Goal: Information Seeking & Learning: Check status

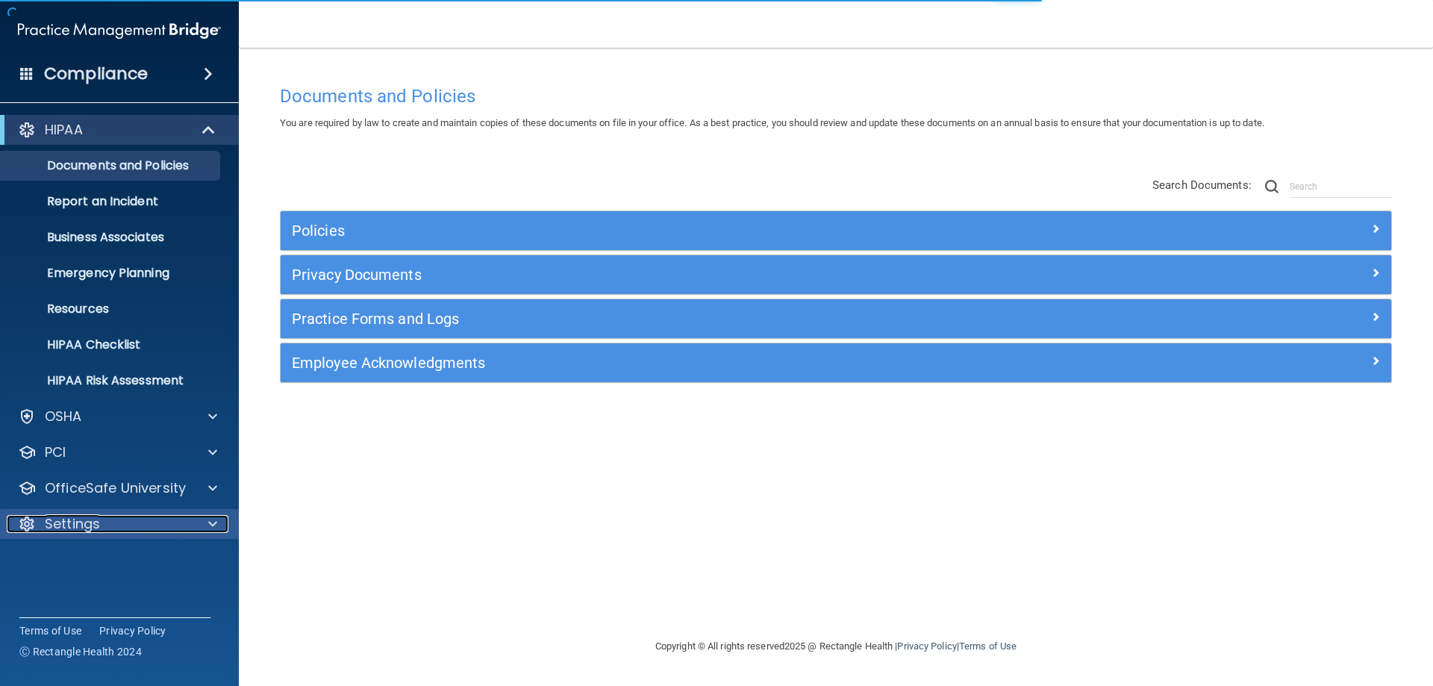
click at [87, 520] on p "Settings" at bounding box center [72, 524] width 55 height 18
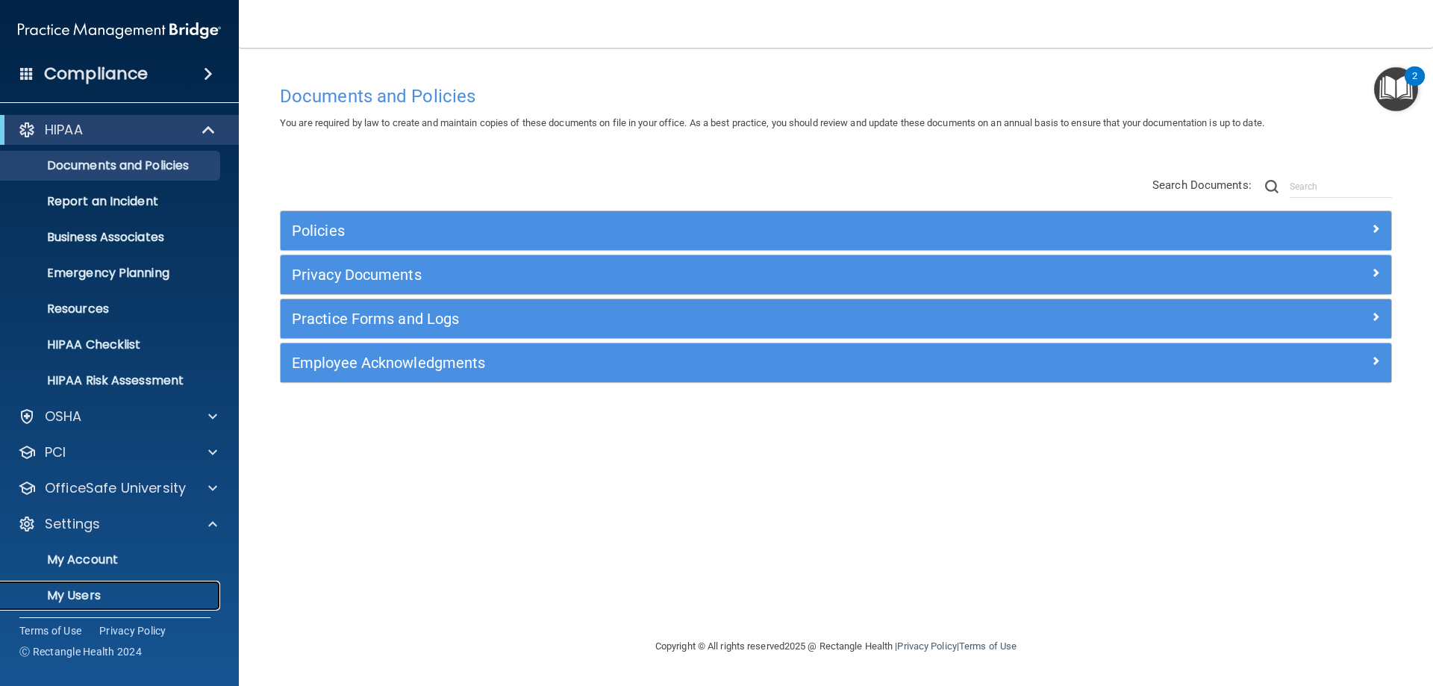
click at [87, 593] on p "My Users" at bounding box center [112, 595] width 204 height 15
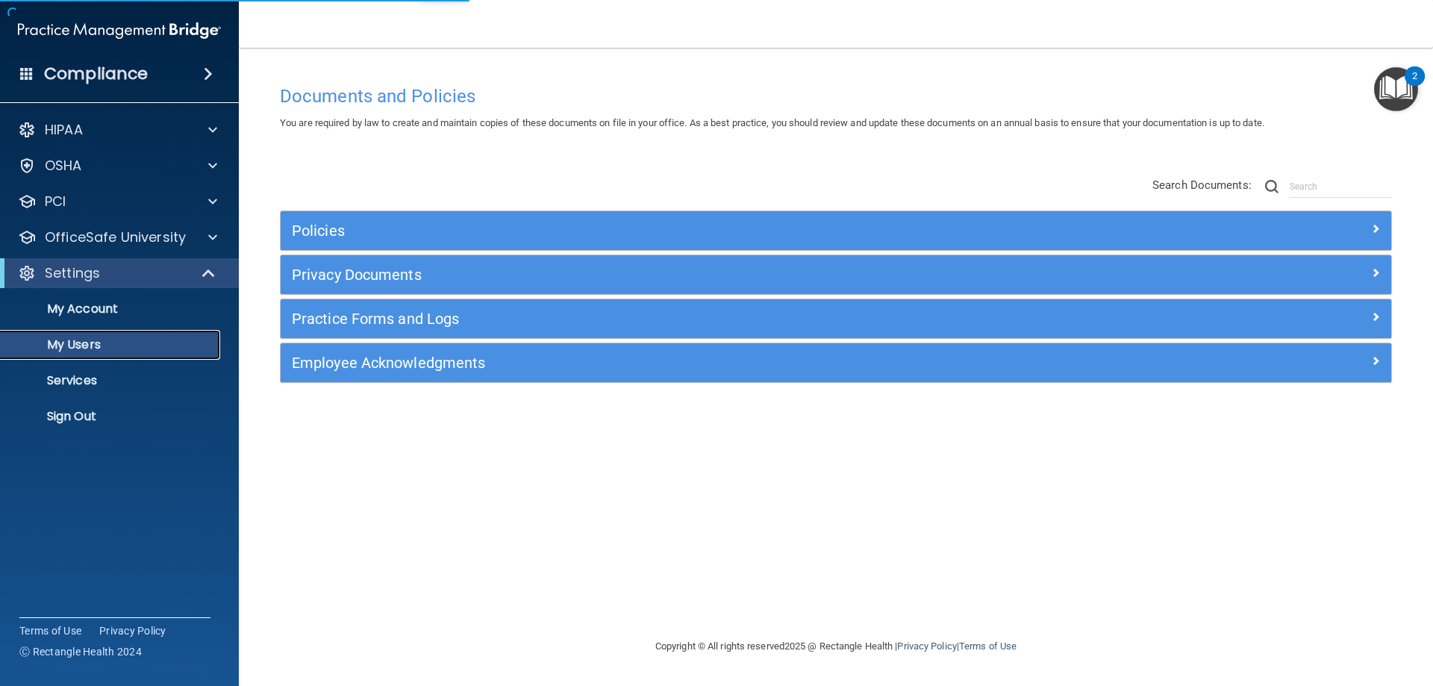
select select "20"
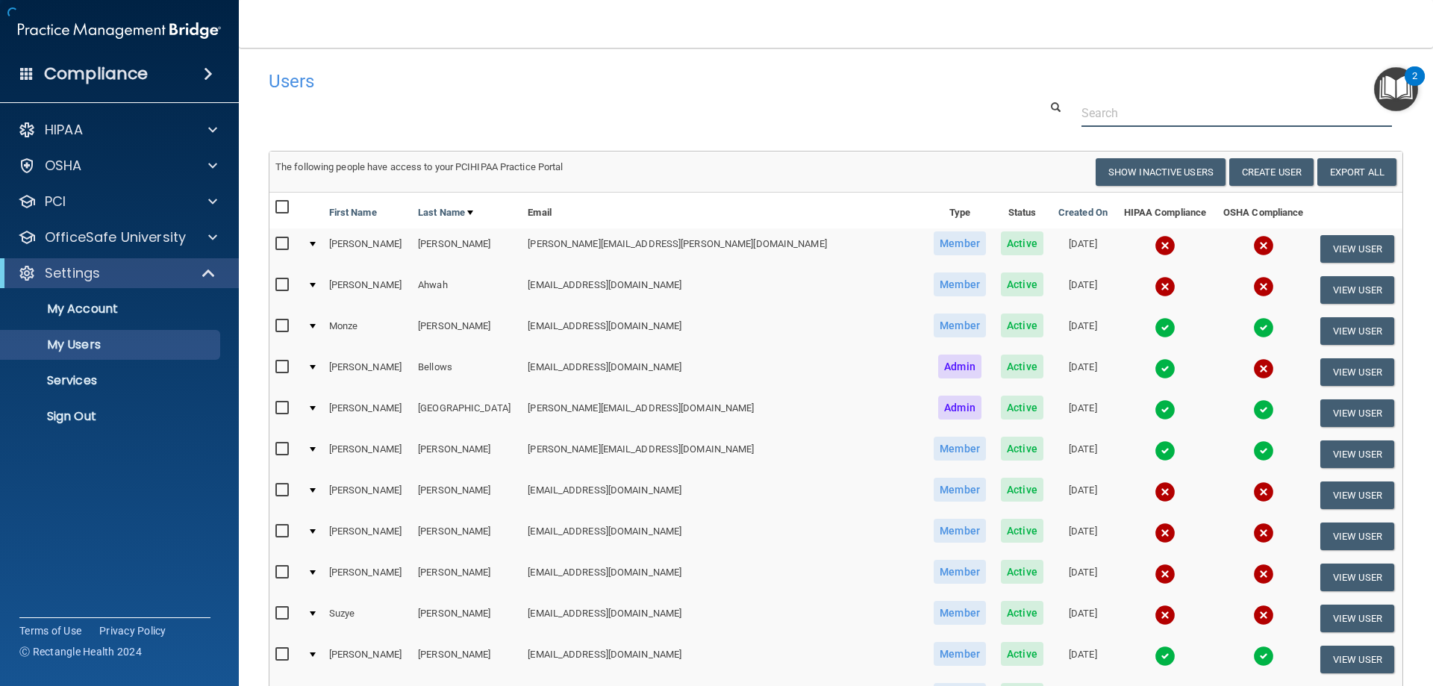
click at [1172, 119] on input "text" at bounding box center [1236, 113] width 310 height 28
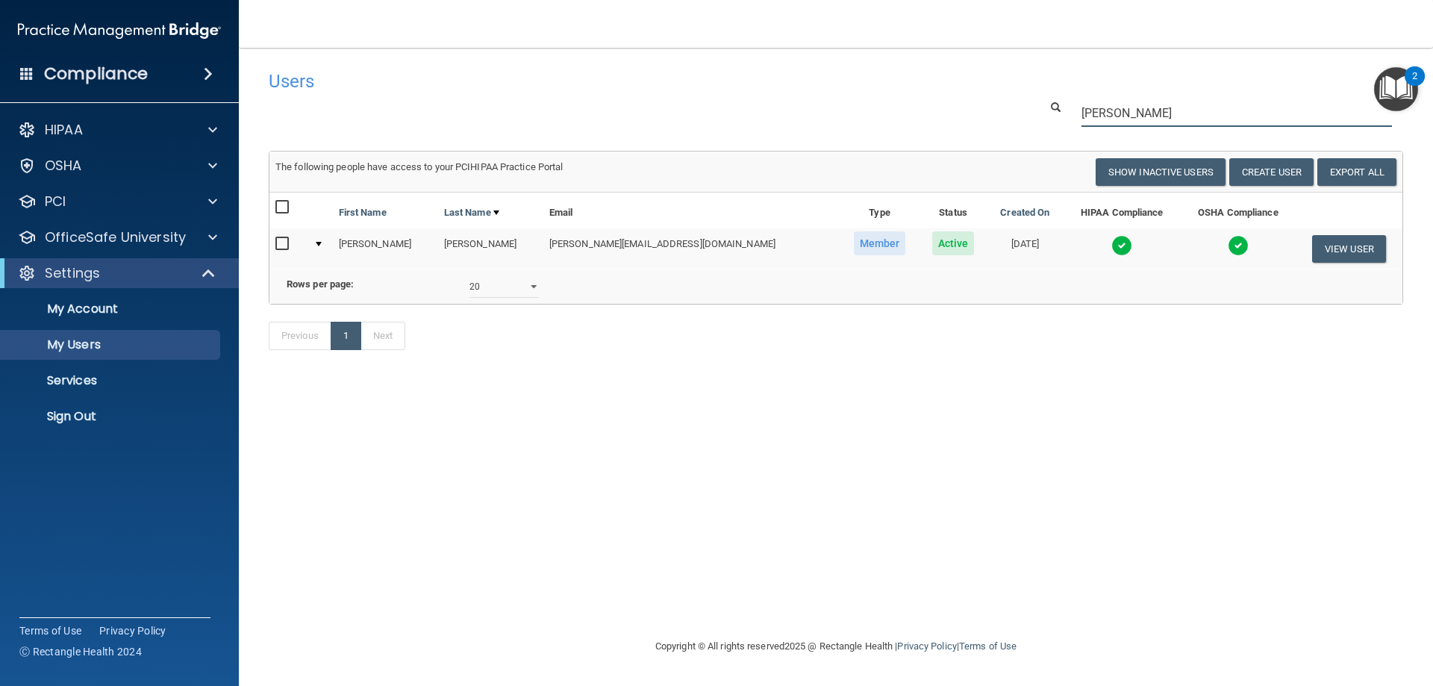
type input "[PERSON_NAME]"
click at [1111, 244] on img at bounding box center [1121, 245] width 21 height 21
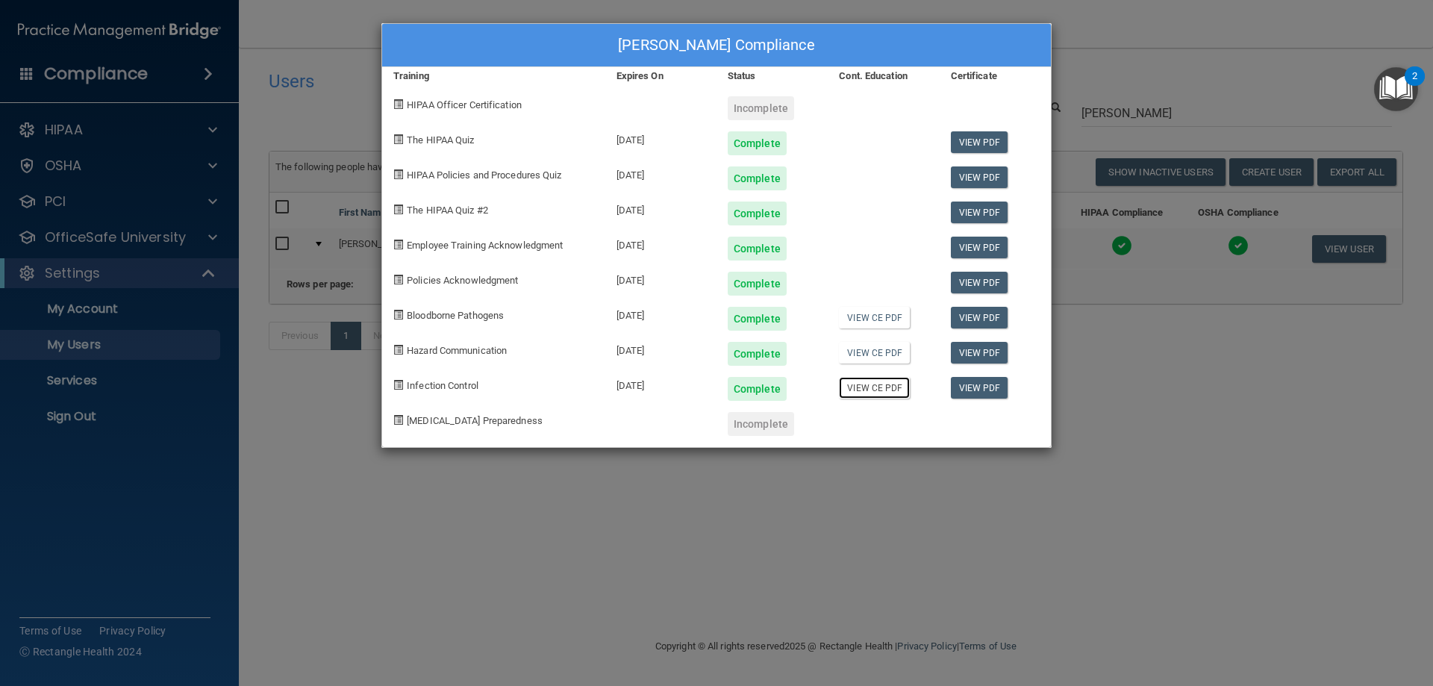
click at [863, 391] on link "View CE PDF" at bounding box center [874, 388] width 71 height 22
click at [966, 246] on link "View PDF" at bounding box center [979, 248] width 57 height 22
click at [979, 135] on link "View PDF" at bounding box center [979, 142] width 57 height 22
click at [984, 387] on link "View PDF" at bounding box center [979, 388] width 57 height 22
click at [888, 390] on link "View CE PDF" at bounding box center [874, 388] width 71 height 22
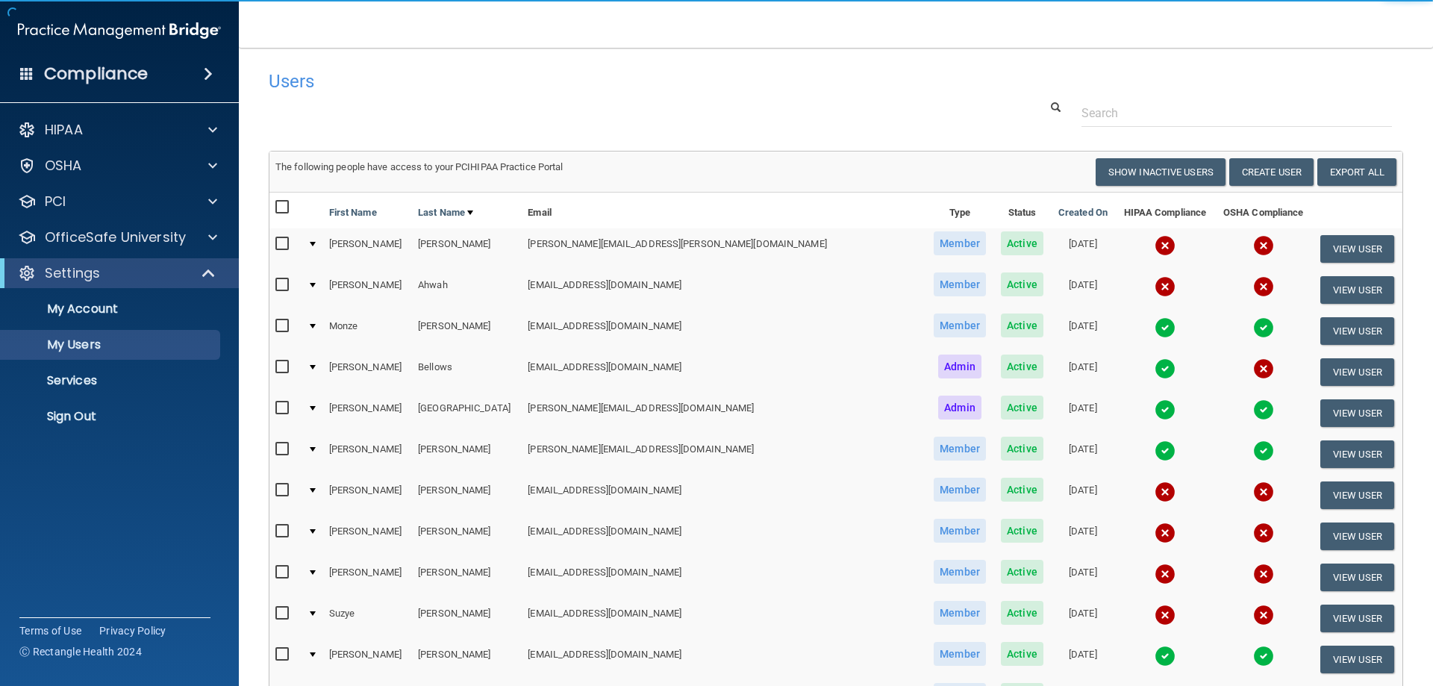
select select "20"
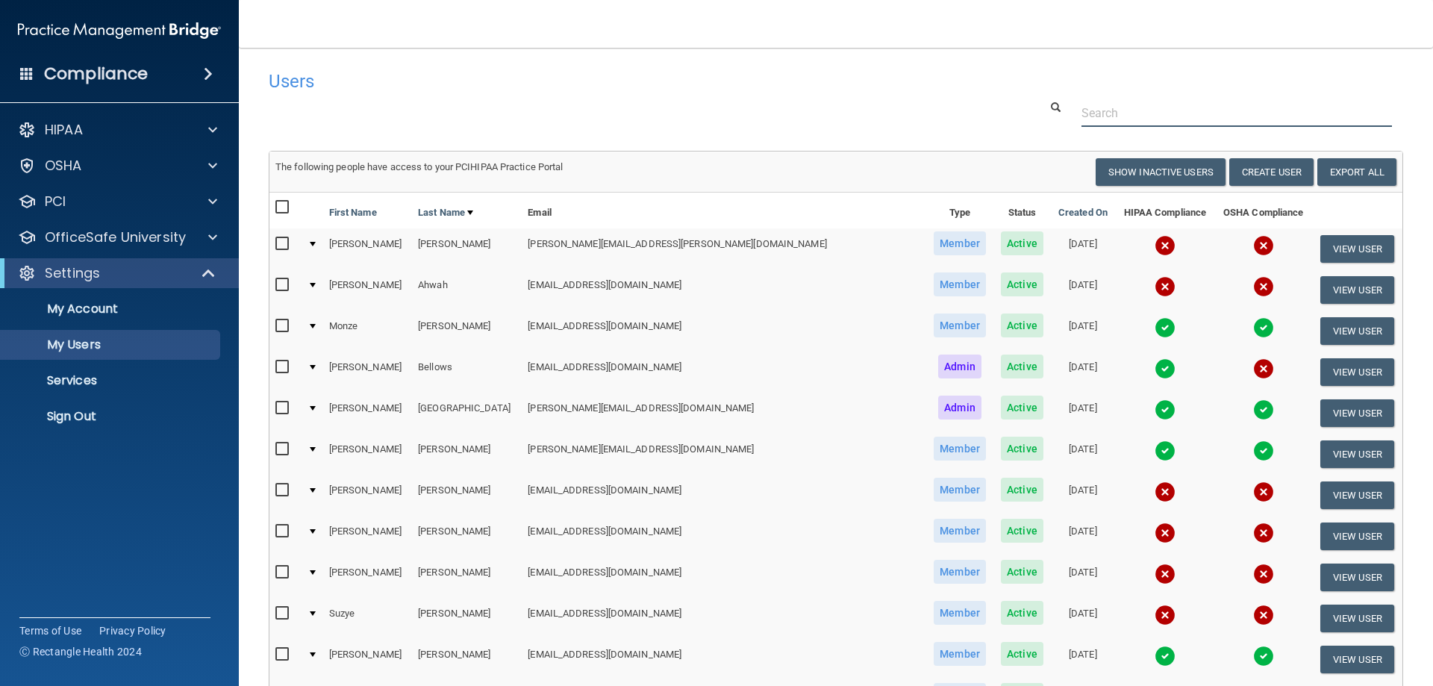
click at [1137, 108] on input "text" at bounding box center [1236, 113] width 310 height 28
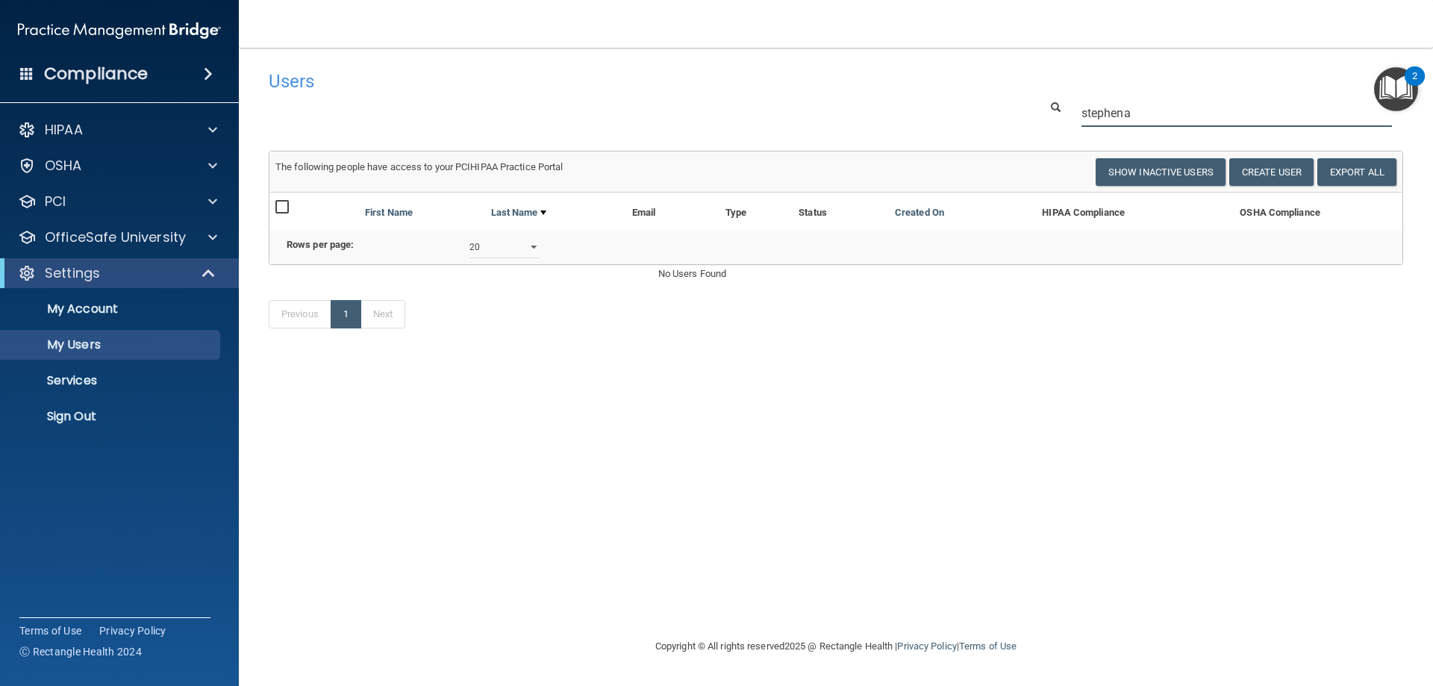
click at [1167, 103] on input "stephena" at bounding box center [1236, 113] width 310 height 28
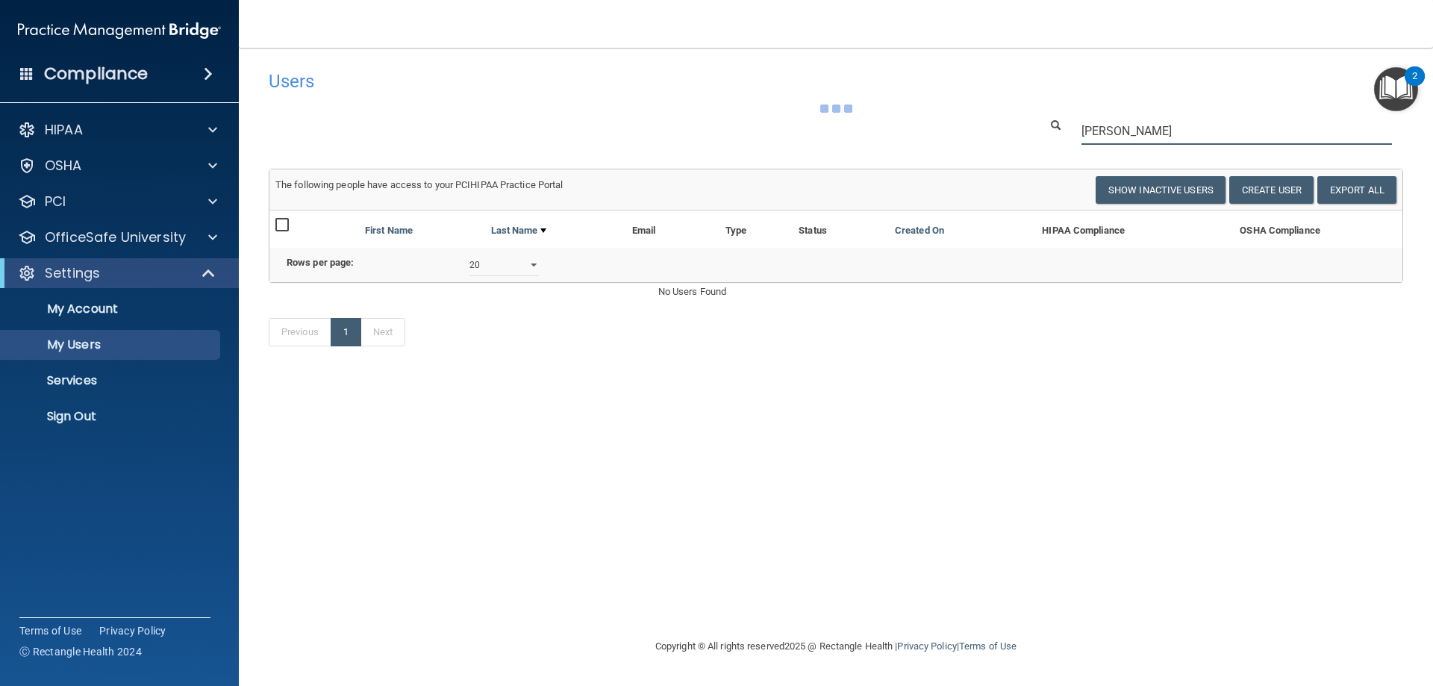
type input "[PERSON_NAME]"
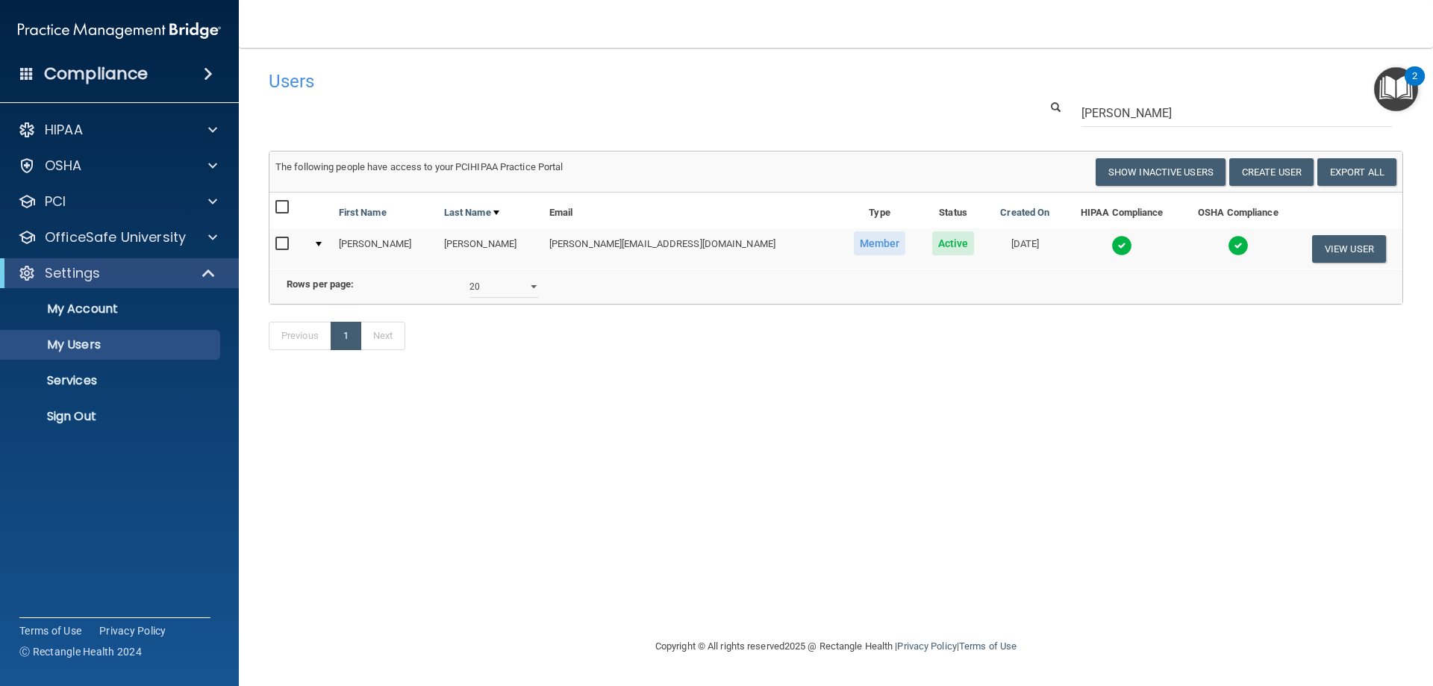
click at [1228, 243] on img at bounding box center [1238, 245] width 21 height 21
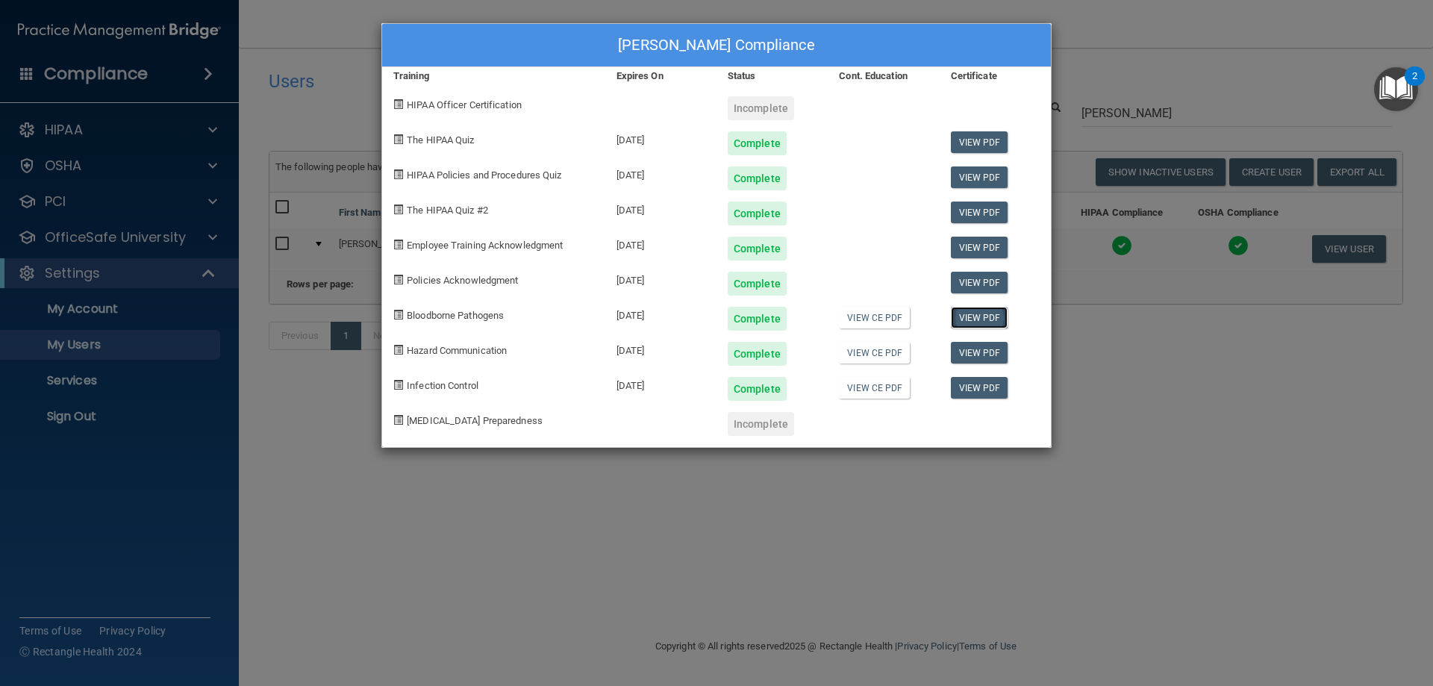
click at [991, 316] on link "View PDF" at bounding box center [979, 318] width 57 height 22
click at [966, 352] on link "View PDF" at bounding box center [979, 353] width 57 height 22
click at [972, 252] on link "View PDF" at bounding box center [979, 248] width 57 height 22
click at [972, 282] on link "View PDF" at bounding box center [979, 283] width 57 height 22
